Goal: Information Seeking & Learning: Learn about a topic

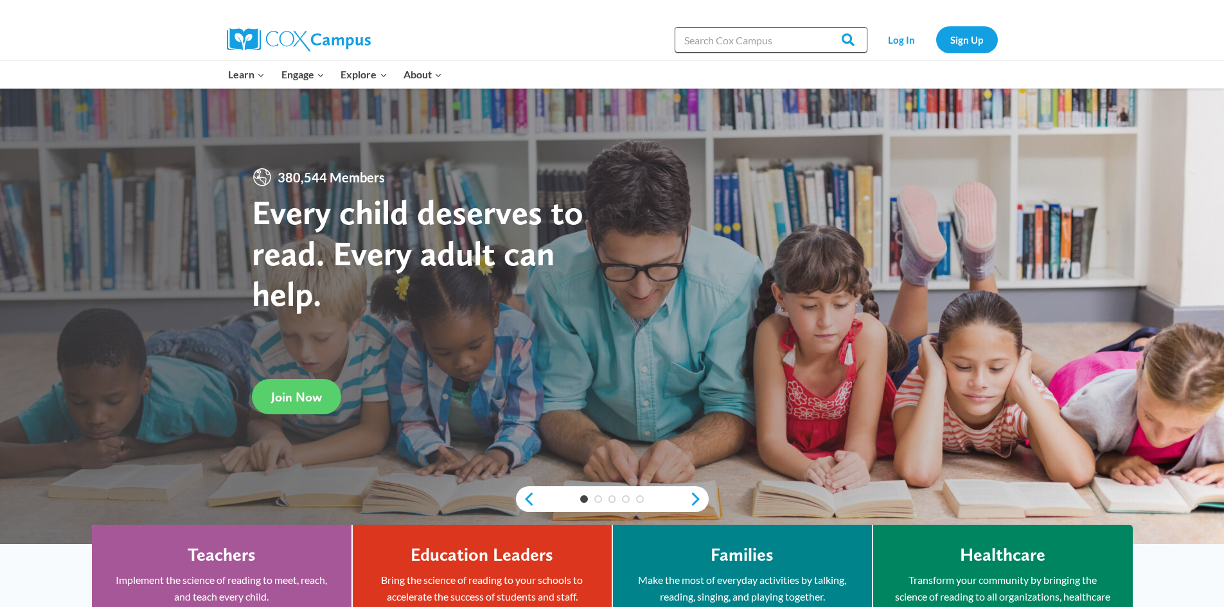
click at [731, 46] on input "Search in [URL][DOMAIN_NAME]" at bounding box center [771, 40] width 193 height 26
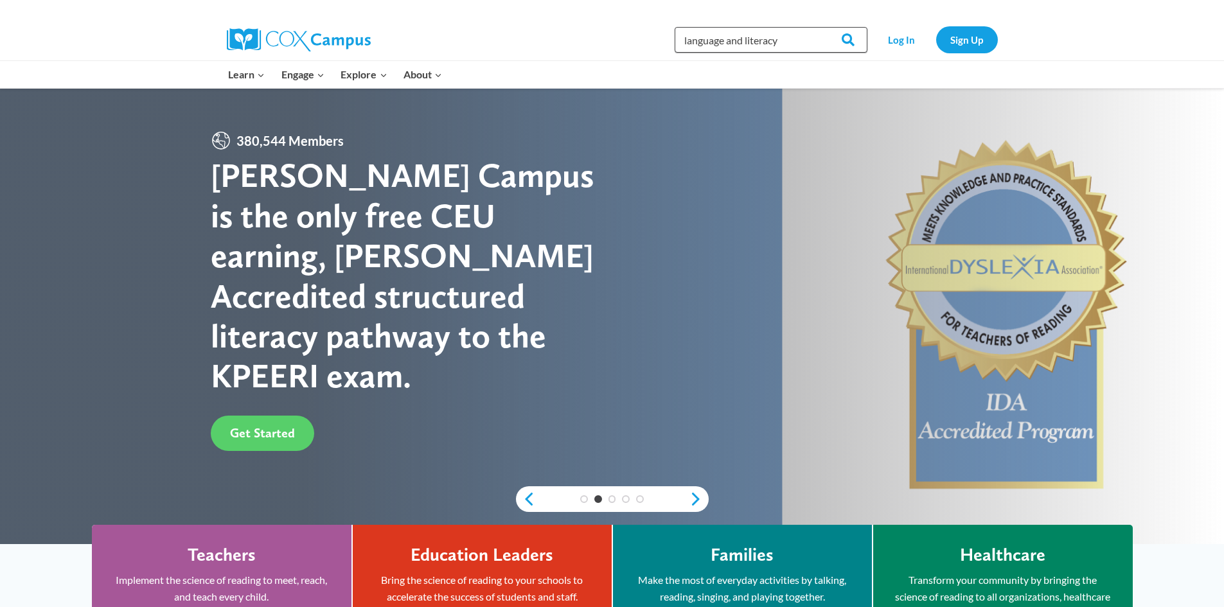
type input "language and literacy"
click at [817, 27] on input "Search" at bounding box center [842, 40] width 50 height 26
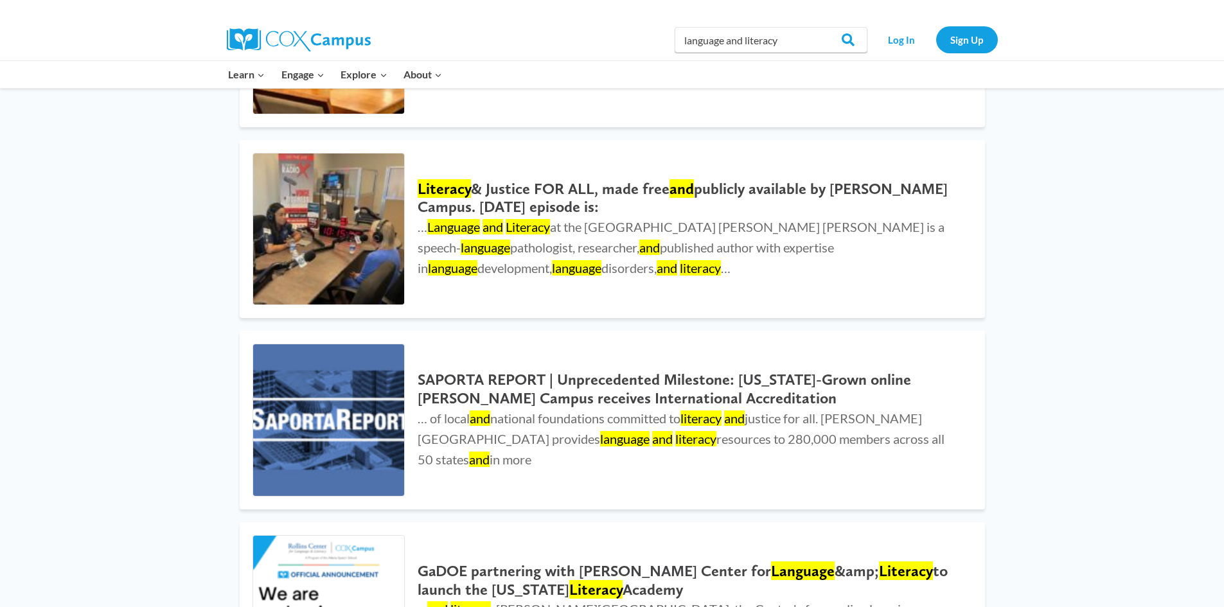
scroll to position [964, 0]
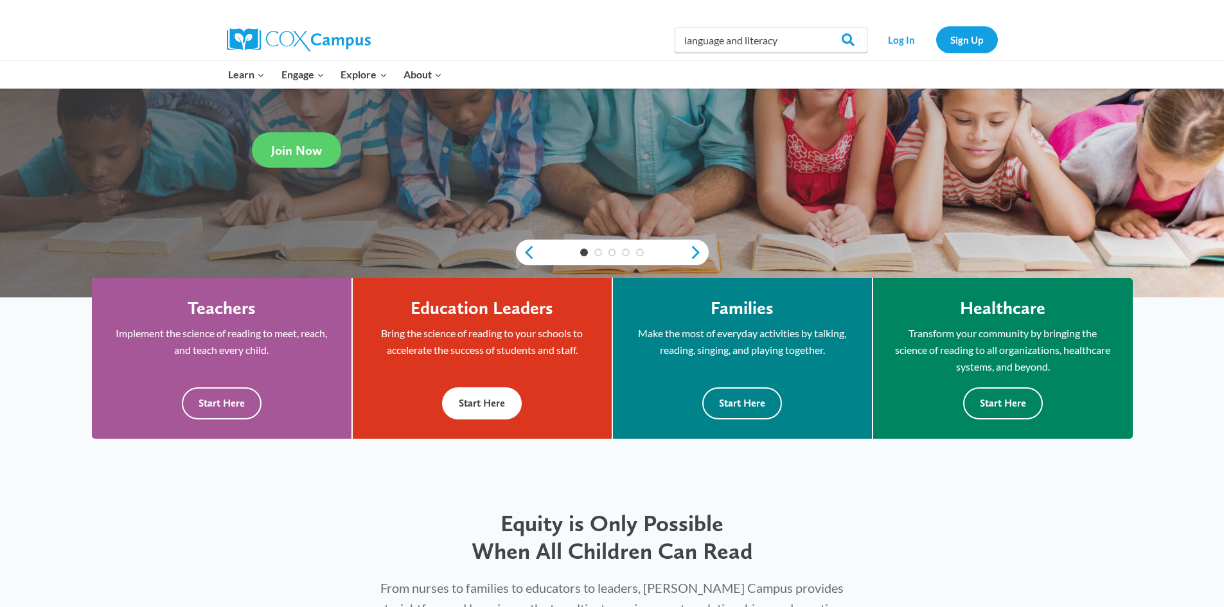
scroll to position [257, 0]
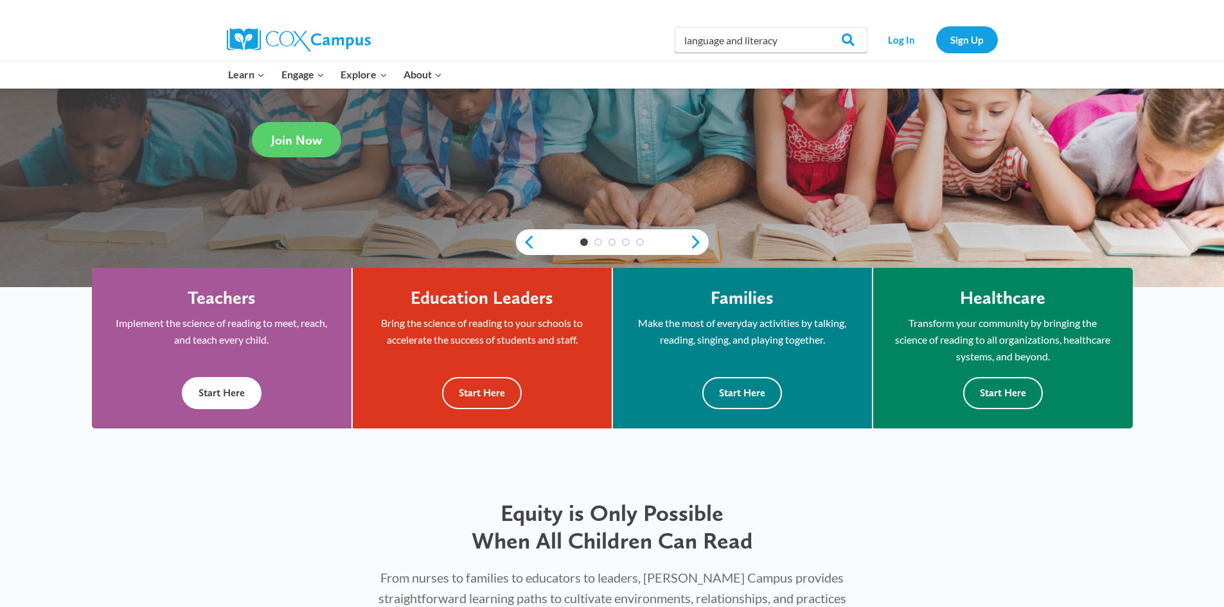
click at [210, 389] on button "Start Here" at bounding box center [222, 392] width 80 height 31
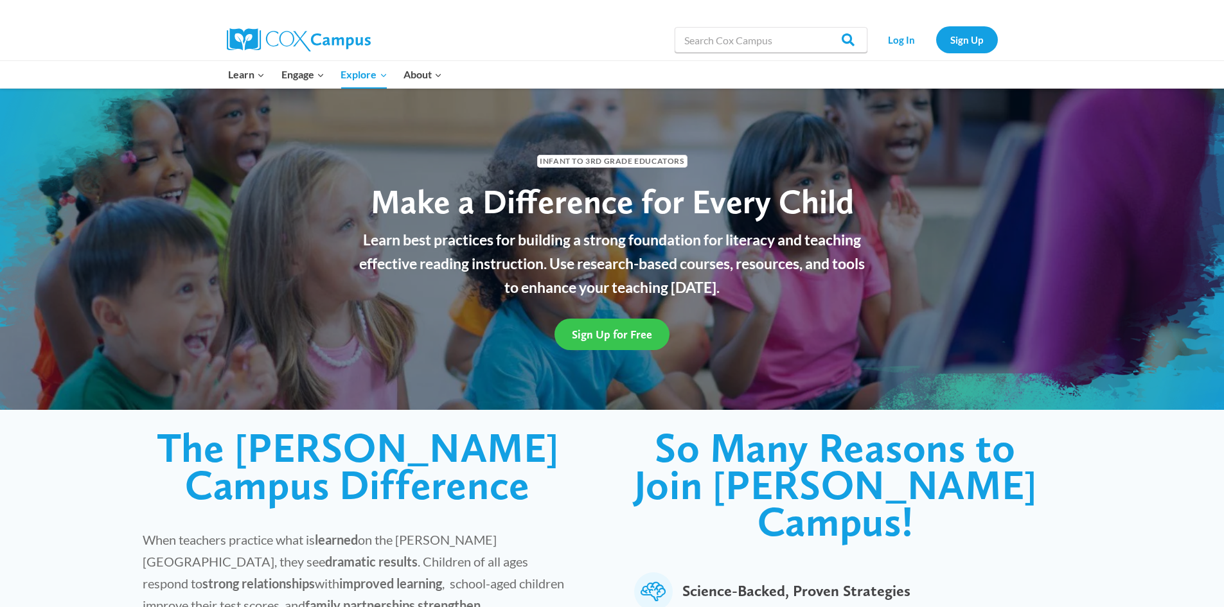
click at [605, 335] on span "Sign Up for Free" at bounding box center [612, 334] width 80 height 13
click at [908, 42] on link "Log In" at bounding box center [902, 39] width 56 height 26
